Goal: Information Seeking & Learning: Learn about a topic

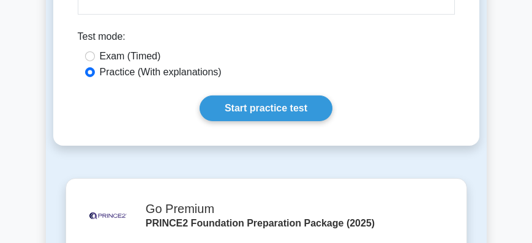
scroll to position [2029, 0]
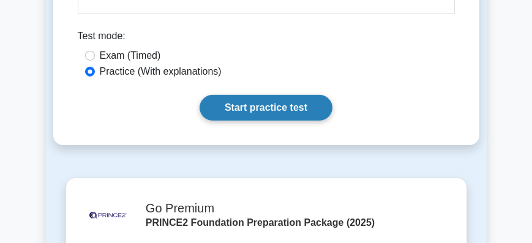
click at [242, 121] on link "Start practice test" at bounding box center [266, 108] width 133 height 26
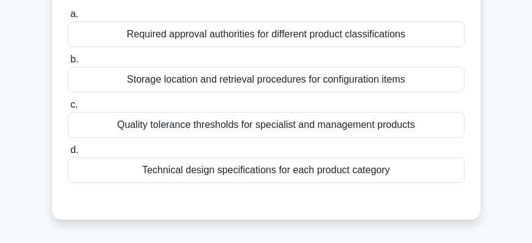
scroll to position [140, 0]
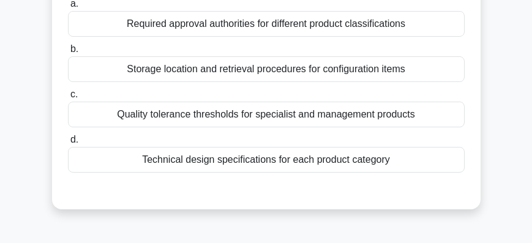
click at [274, 166] on div "Technical design specifications for each product category" at bounding box center [266, 160] width 397 height 26
click at [68, 144] on input "d. Technical design specifications for each product category" at bounding box center [68, 140] width 0 height 8
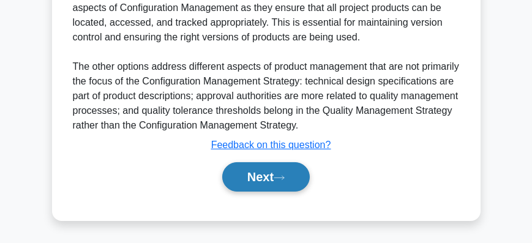
click at [272, 179] on button "Next" at bounding box center [266, 176] width 88 height 29
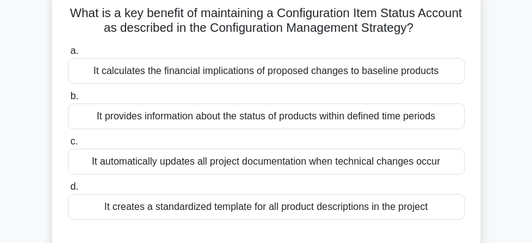
scroll to position [105, 0]
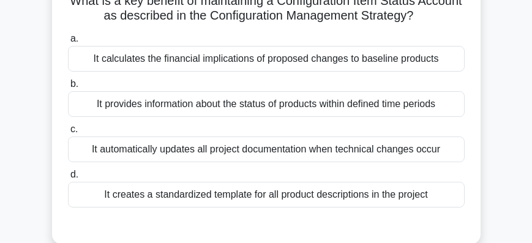
click at [194, 103] on div "It provides information about the status of products within defined time periods" at bounding box center [266, 104] width 397 height 26
click at [68, 88] on input "b. It provides information about the status of products within defined time per…" at bounding box center [68, 84] width 0 height 8
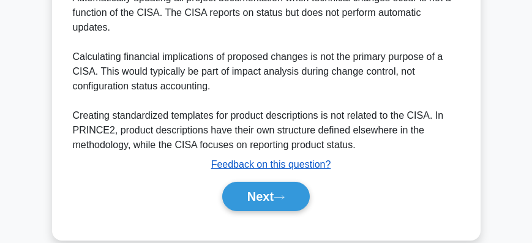
scroll to position [505, 0]
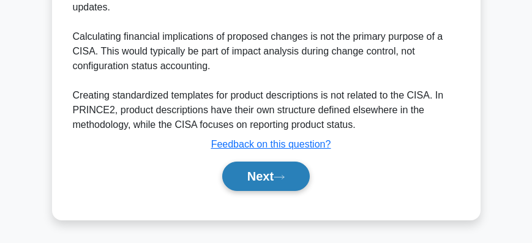
click at [260, 179] on button "Next" at bounding box center [266, 176] width 88 height 29
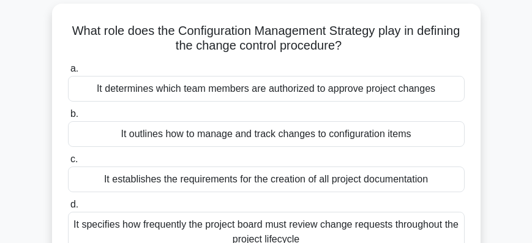
scroll to position [63, 0]
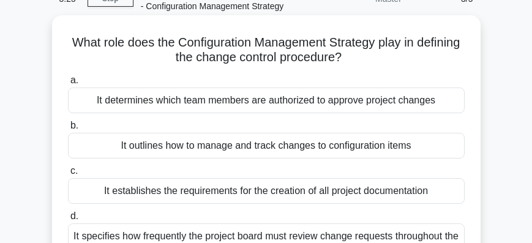
click at [254, 150] on div "It outlines how to manage and track changes to configuration items" at bounding box center [266, 146] width 397 height 26
click at [68, 130] on input "b. It outlines how to manage and track changes to configuration items" at bounding box center [68, 126] width 0 height 8
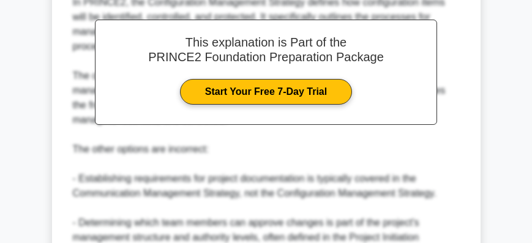
scroll to position [564, 0]
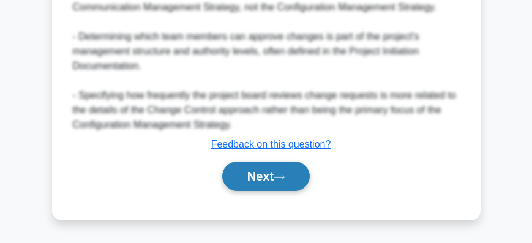
click at [264, 176] on button "Next" at bounding box center [266, 176] width 88 height 29
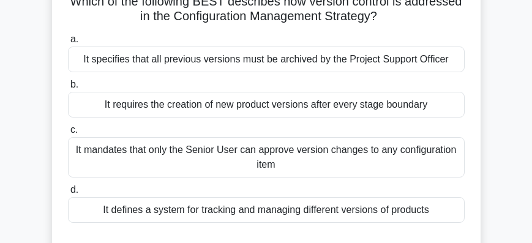
scroll to position [105, 0]
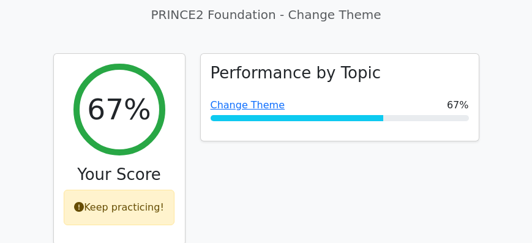
scroll to position [490, 0]
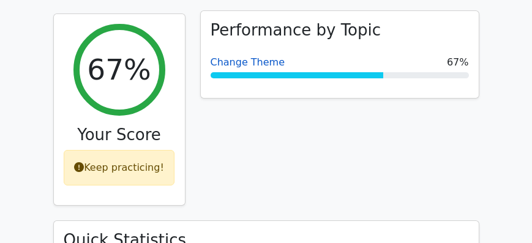
click at [251, 56] on link "Change Theme" at bounding box center [248, 62] width 75 height 12
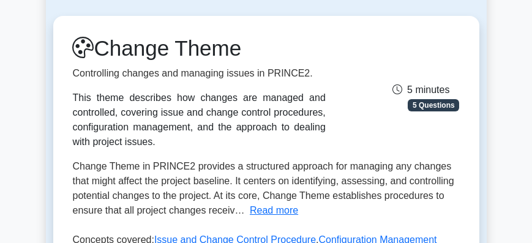
scroll to position [209, 0]
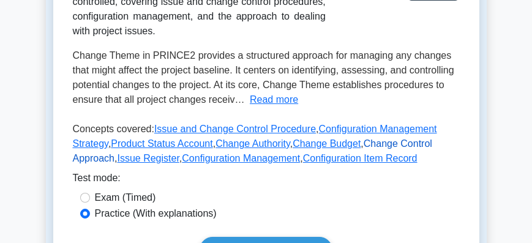
click at [368, 143] on link "Change Control Approach" at bounding box center [252, 150] width 359 height 25
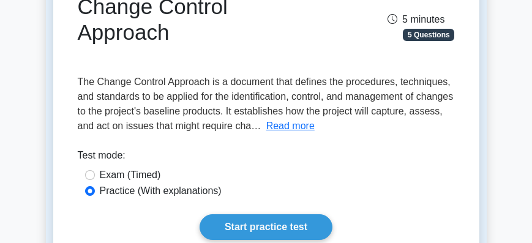
scroll to position [140, 0]
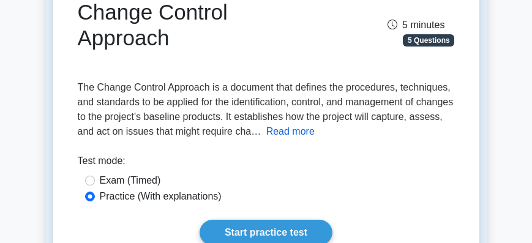
click at [315, 130] on button "Read more" at bounding box center [290, 131] width 48 height 15
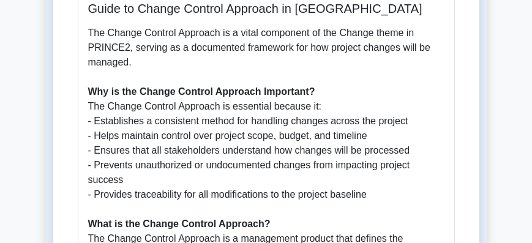
scroll to position [559, 0]
